Goal: Transaction & Acquisition: Download file/media

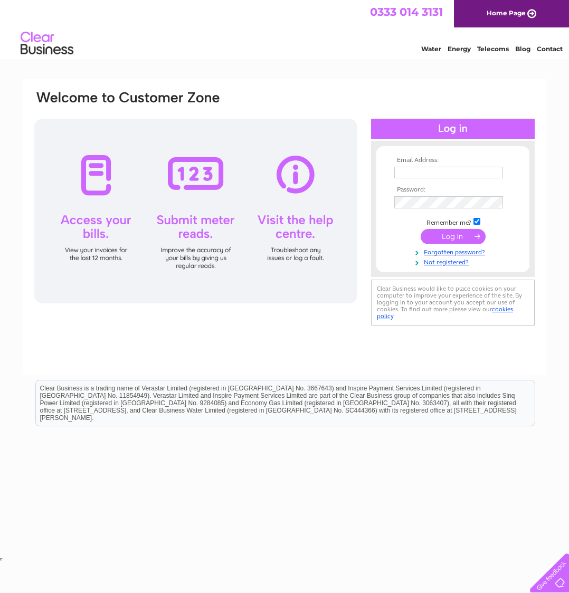
type input "liamscoutbar@gmail.com"
click at [454, 240] on input "submit" at bounding box center [453, 237] width 65 height 15
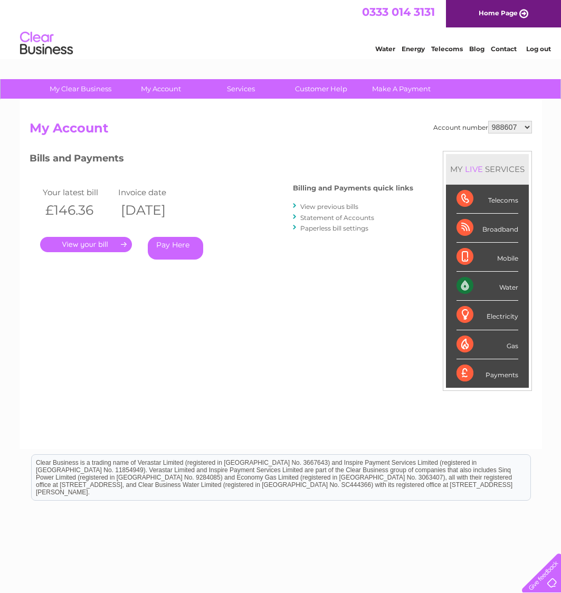
click at [322, 204] on link "View previous bills" at bounding box center [329, 207] width 58 height 8
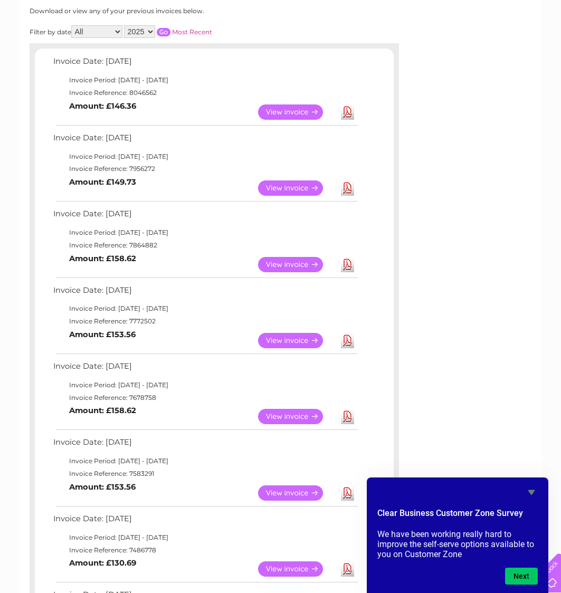
scroll to position [246, 0]
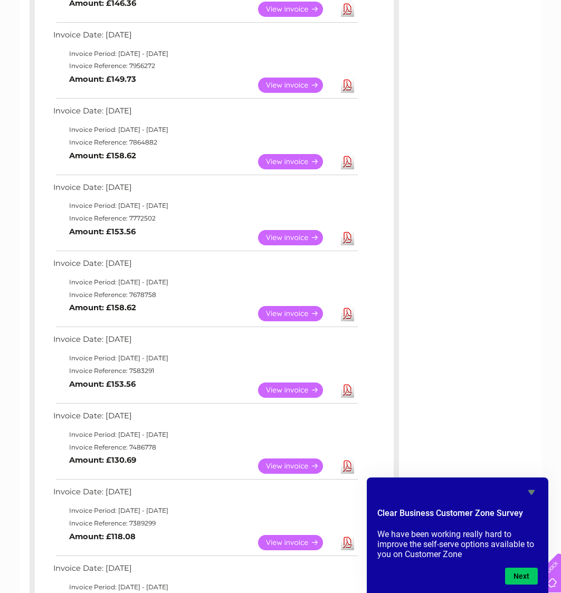
click at [347, 235] on link "Download" at bounding box center [347, 237] width 13 height 15
click at [346, 161] on link "Download" at bounding box center [347, 161] width 13 height 15
click at [347, 83] on link "Download" at bounding box center [347, 85] width 13 height 15
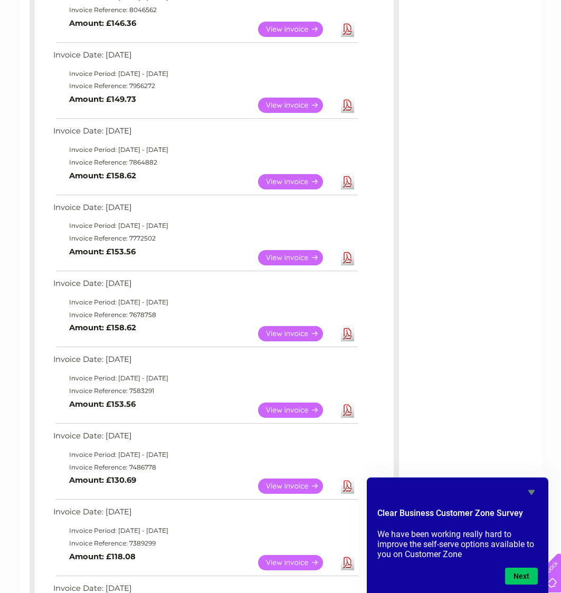
scroll to position [126, 0]
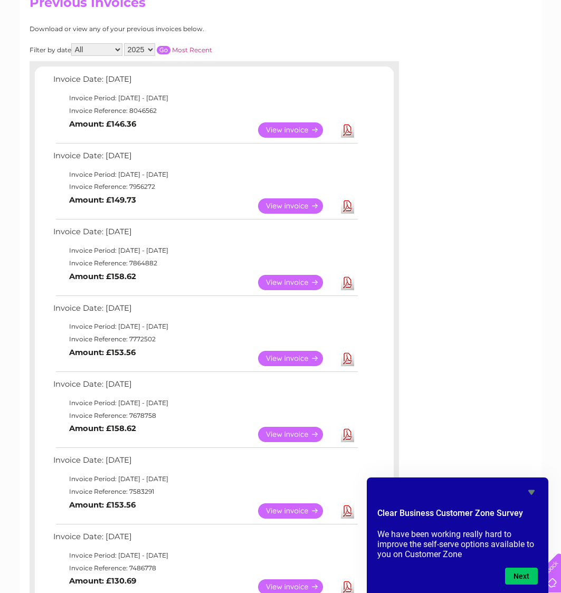
click at [346, 128] on link "Download" at bounding box center [347, 129] width 13 height 15
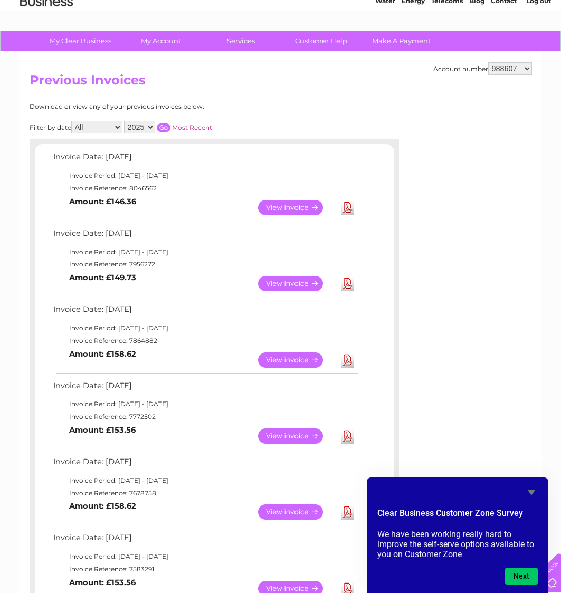
scroll to position [21, 0]
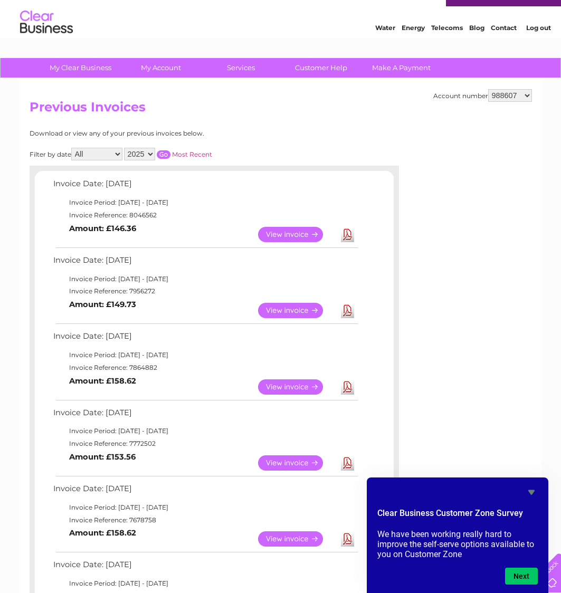
select select "1079014"
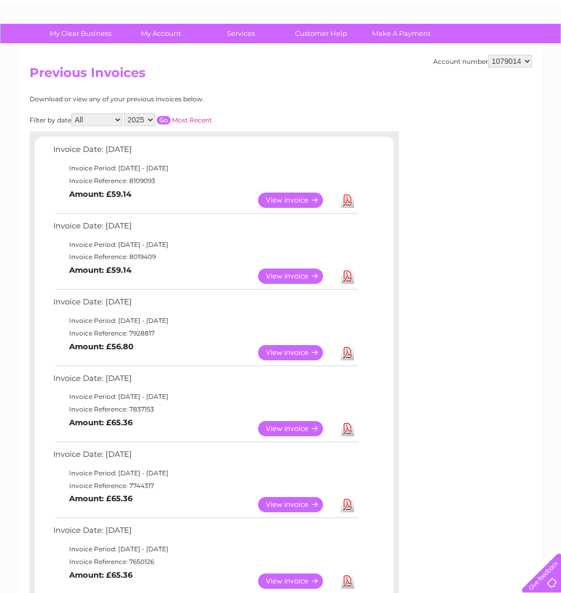
scroll to position [58, 0]
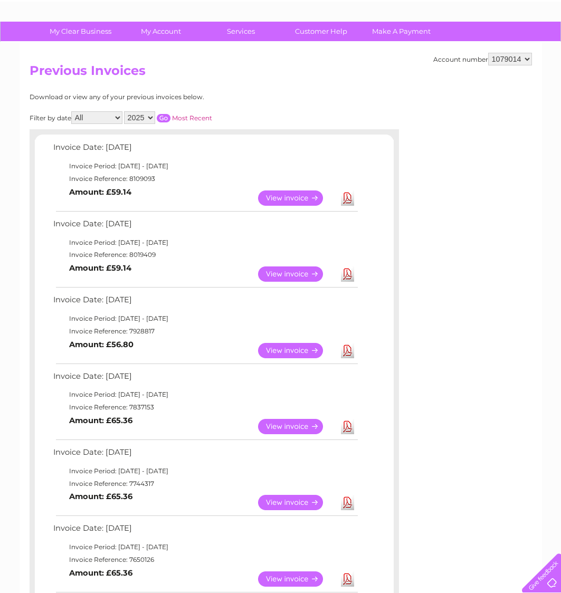
click at [349, 420] on link "Download" at bounding box center [347, 426] width 13 height 15
click at [350, 350] on link "Download" at bounding box center [347, 350] width 13 height 15
click at [351, 275] on link "Download" at bounding box center [347, 274] width 13 height 15
click at [348, 193] on link "Download" at bounding box center [347, 198] width 13 height 15
select select "988607"
